Goal: Information Seeking & Learning: Understand process/instructions

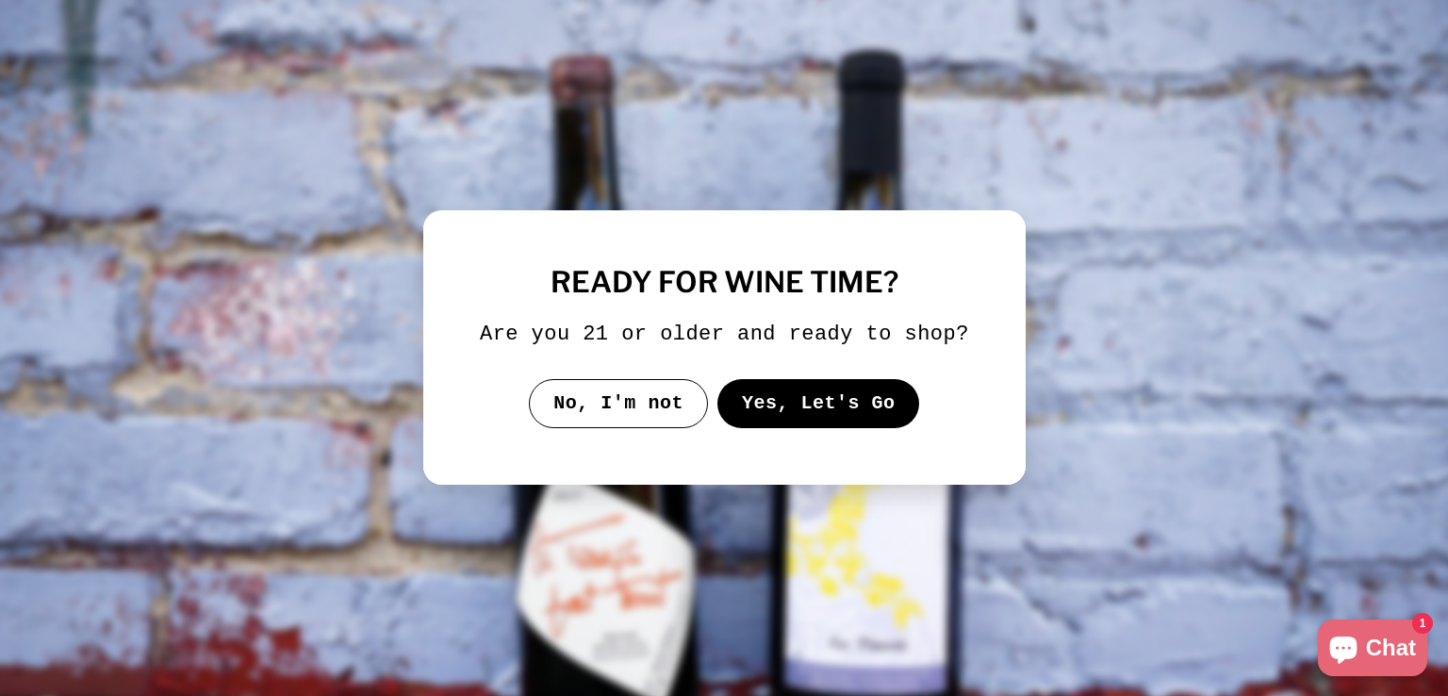
click at [782, 402] on button "Yes, Let's Go" at bounding box center [817, 403] width 203 height 49
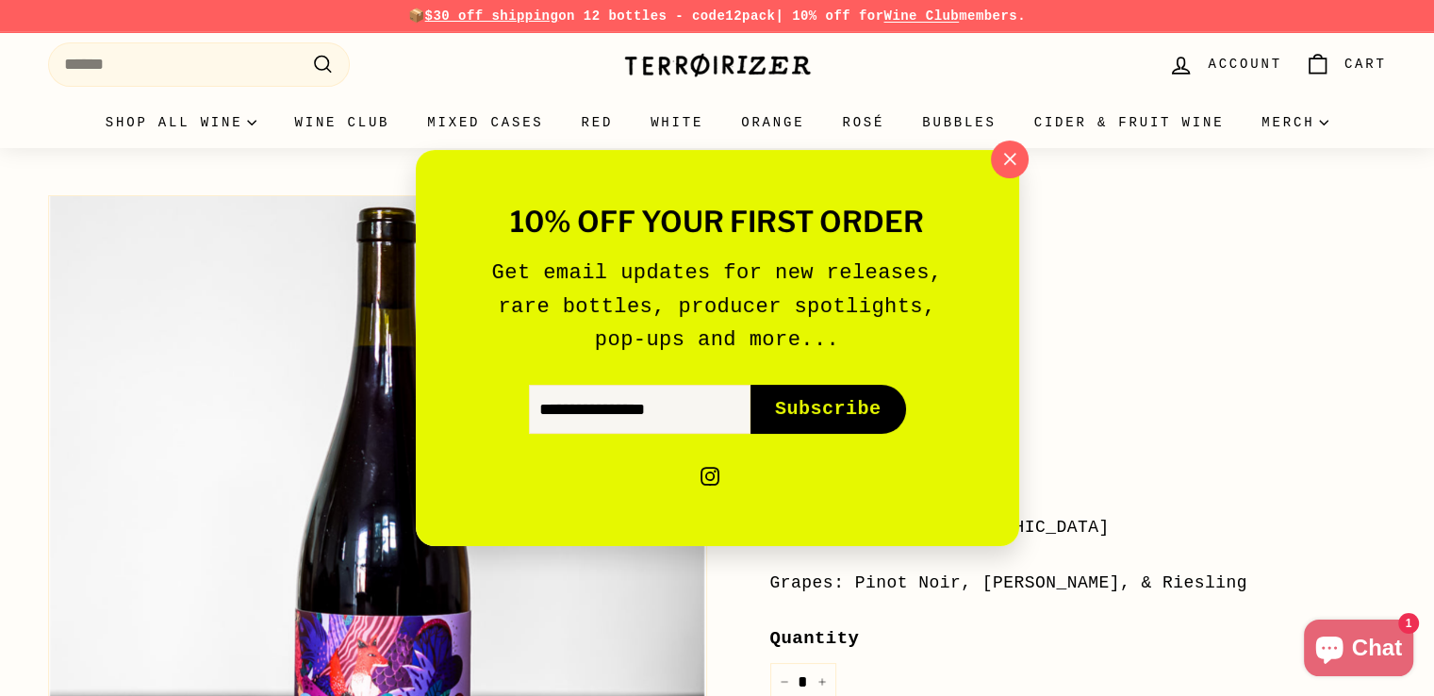
click at [1006, 147] on icon "button" at bounding box center [1009, 159] width 26 height 26
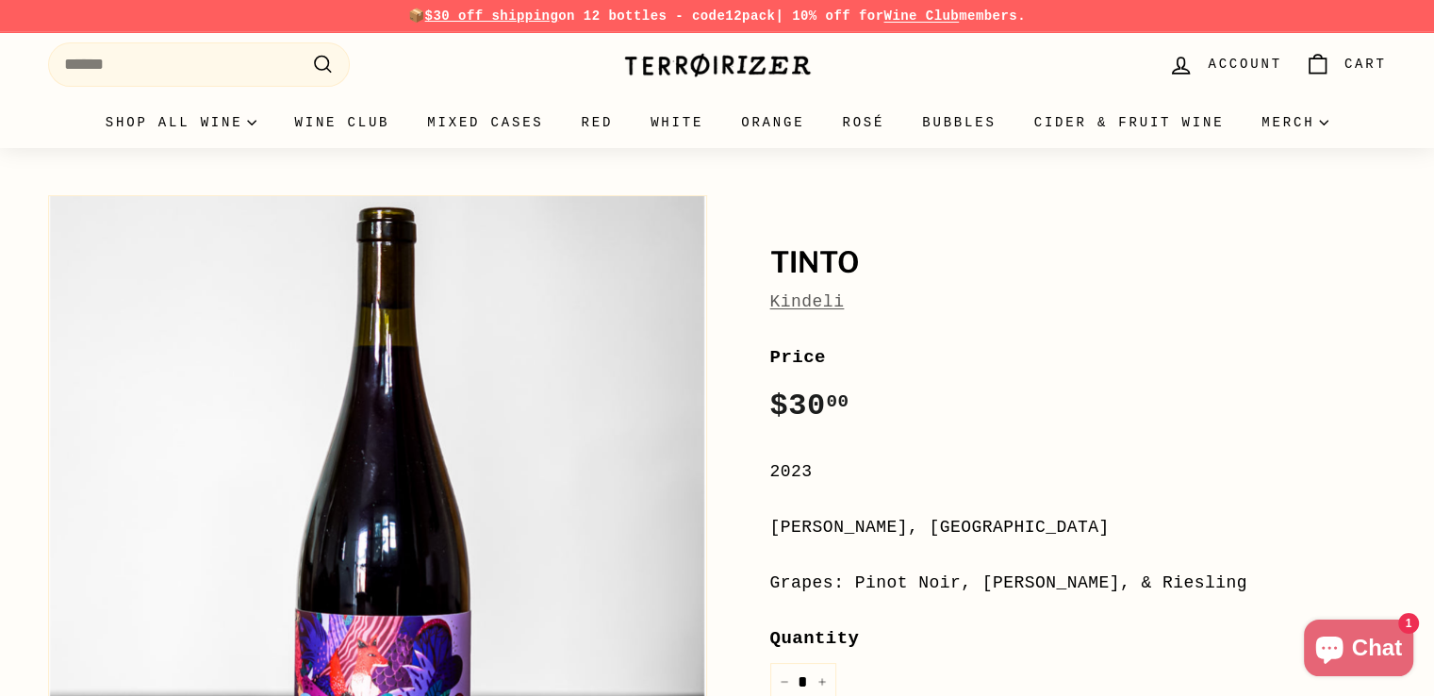
click at [807, 300] on link "Kindeli" at bounding box center [807, 301] width 74 height 19
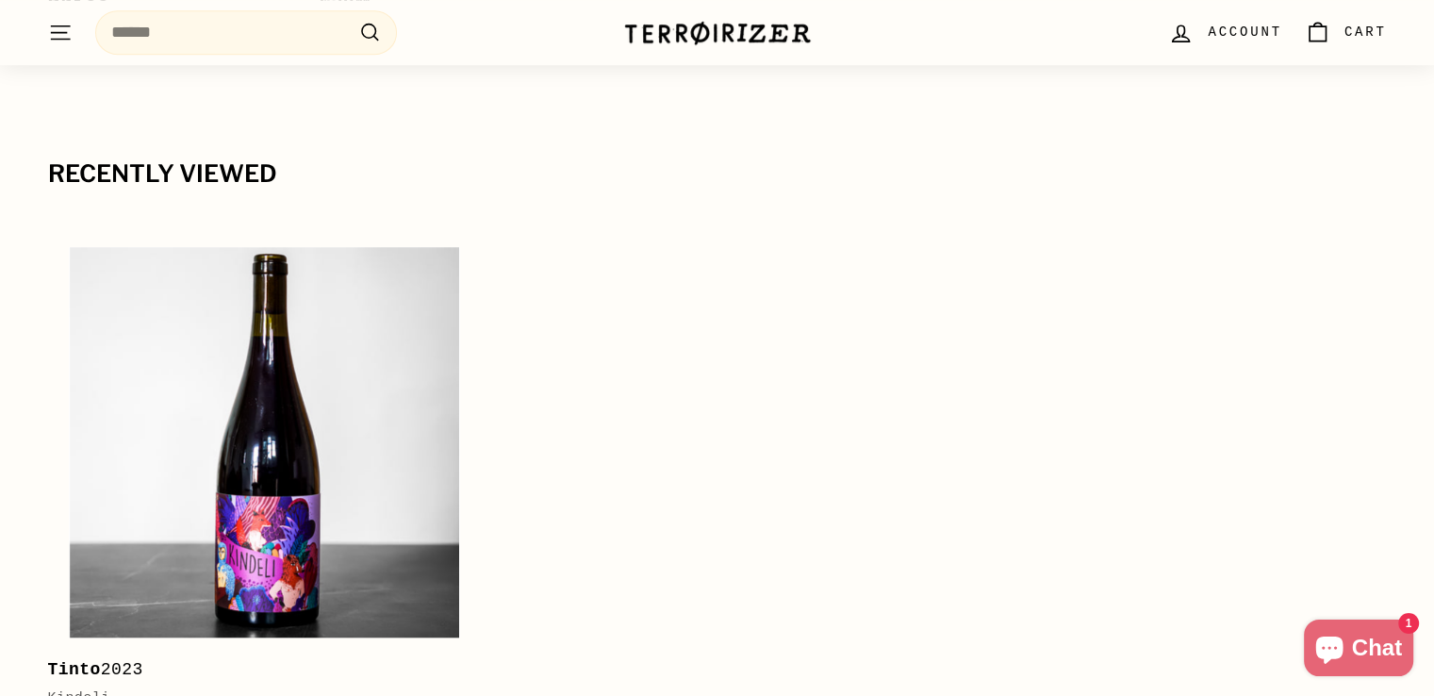
scroll to position [1612, 0]
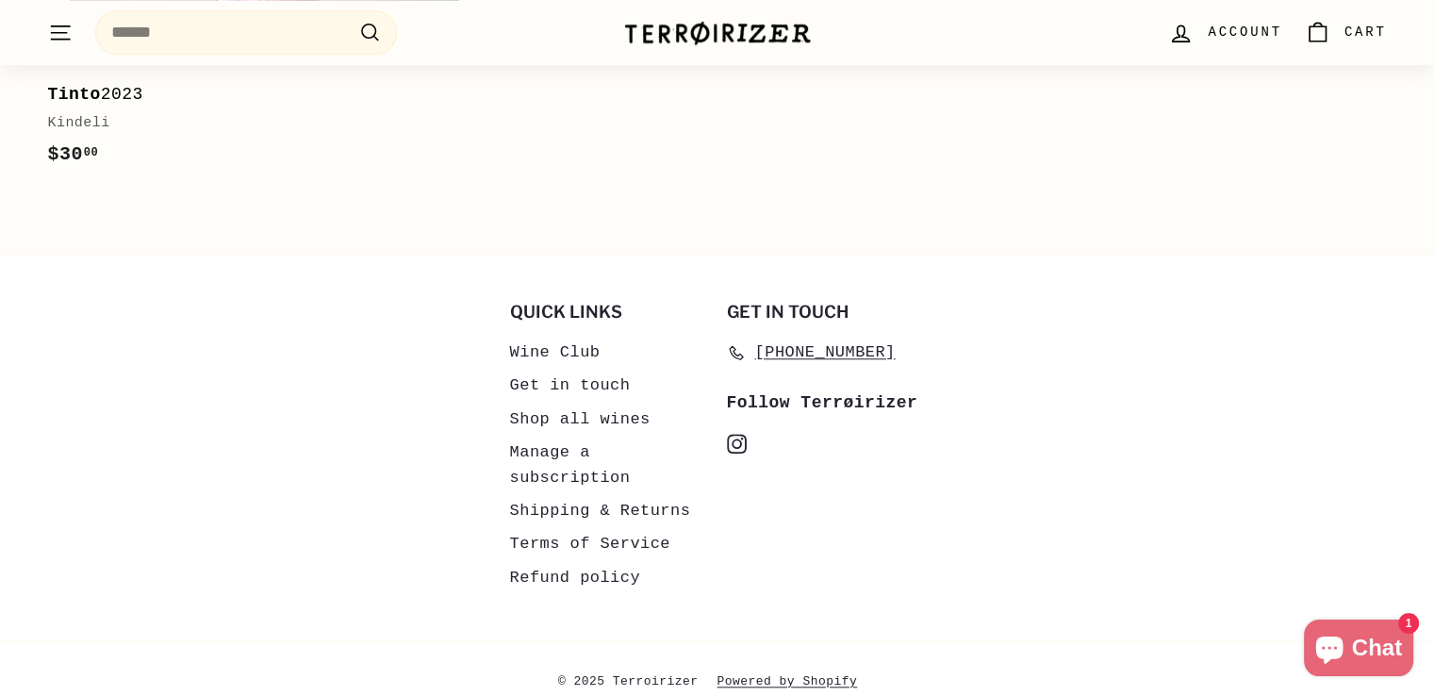
click at [599, 494] on link "Shipping & Returns" at bounding box center [600, 510] width 181 height 33
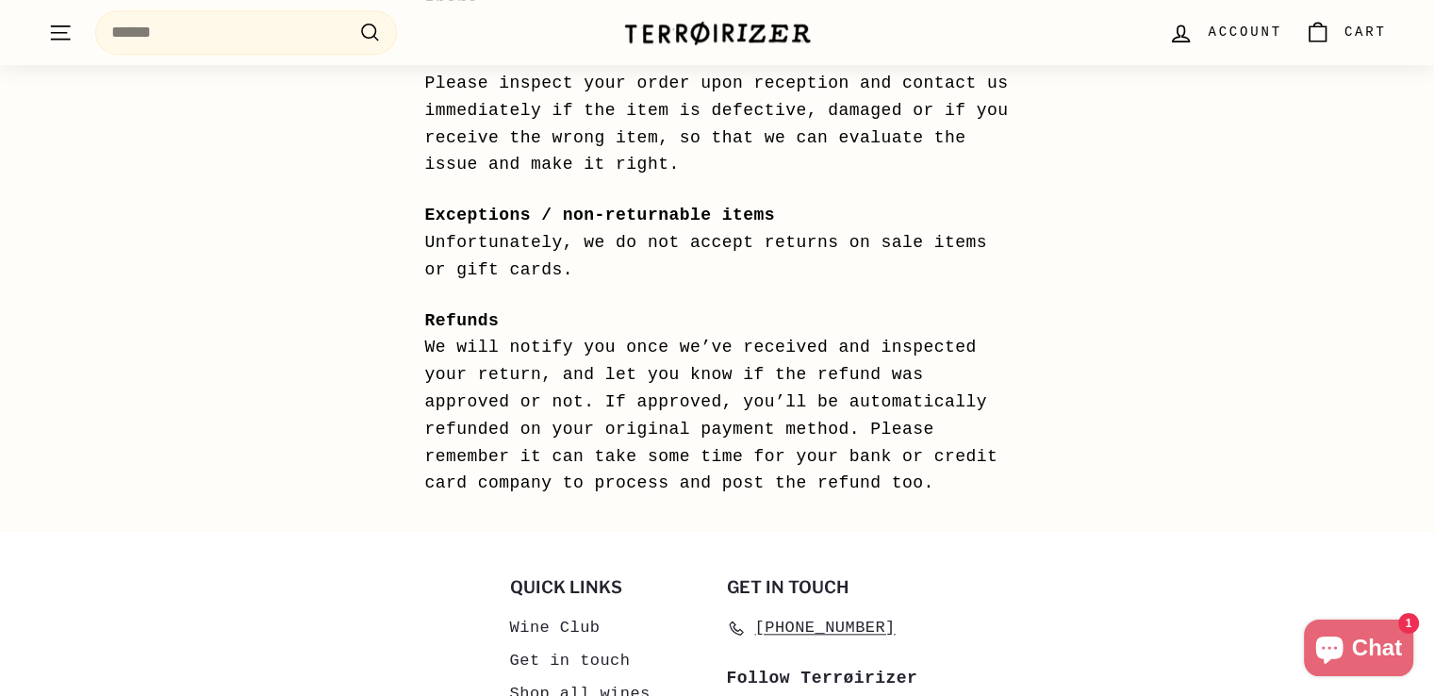
scroll to position [1889, 0]
